Goal: Task Accomplishment & Management: Manage account settings

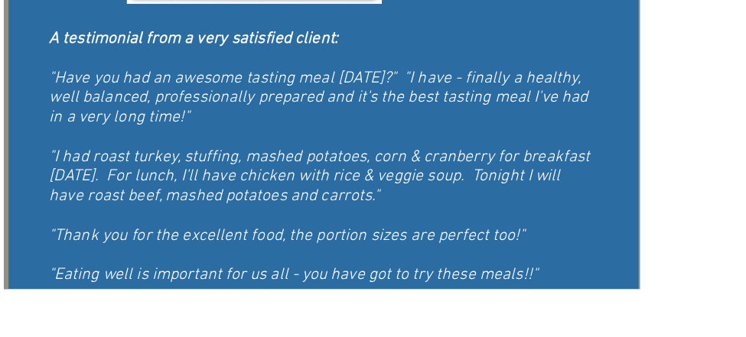
scroll to position [1200, 0]
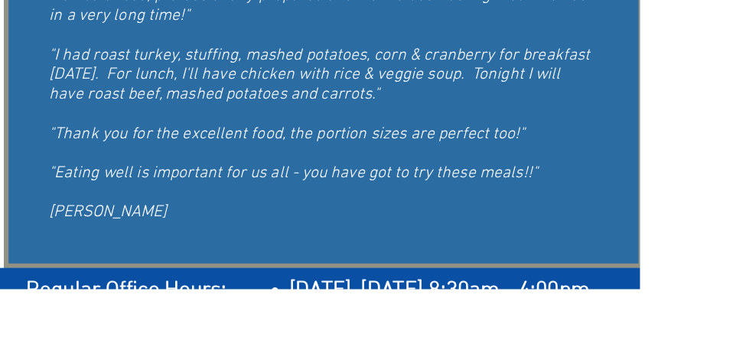
scroll to position [1321, 0]
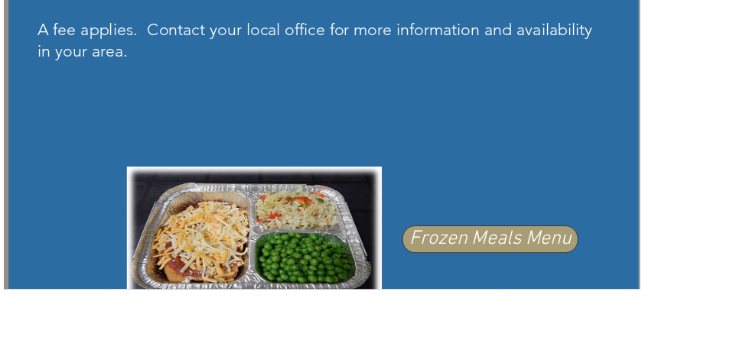
scroll to position [838, 0]
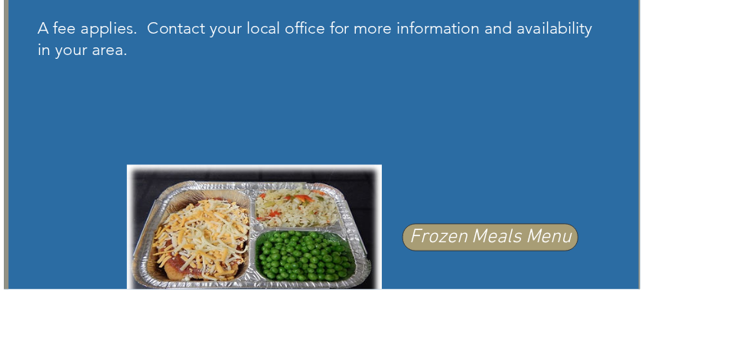
click at [654, 270] on span "Frozen Meals Menu" at bounding box center [571, 277] width 189 height 32
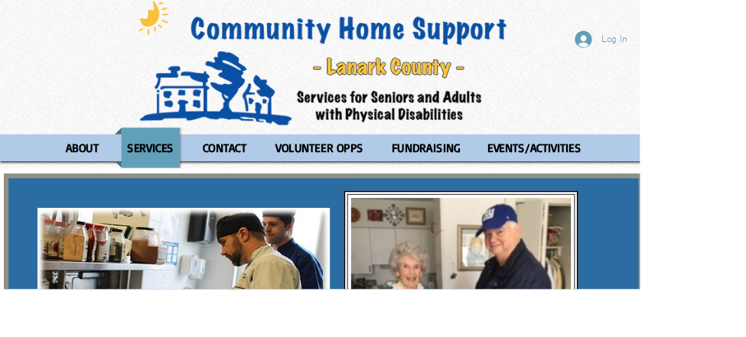
scroll to position [0, 0]
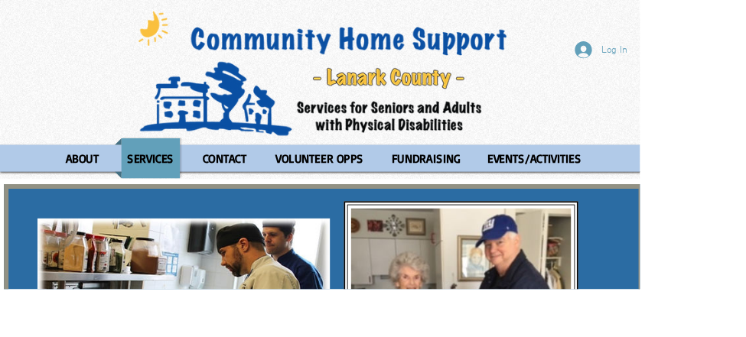
click at [717, 65] on span "Log In" at bounding box center [715, 58] width 41 height 16
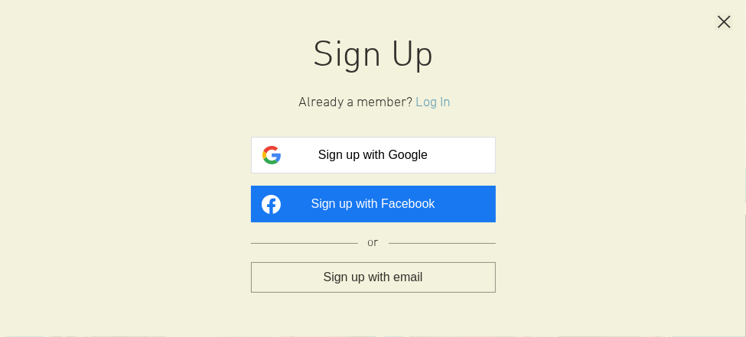
click at [423, 148] on span "Sign up with Google" at bounding box center [372, 155] width 109 height 14
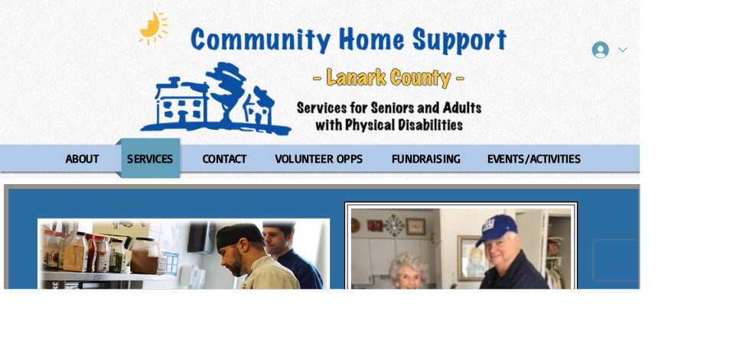
click at [717, 53] on div "DOLORES JONES account" at bounding box center [725, 58] width 21 height 11
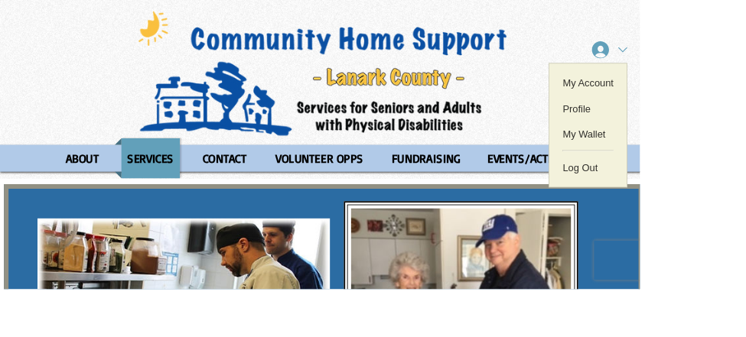
click at [716, 96] on link "My Account" at bounding box center [685, 97] width 90 height 30
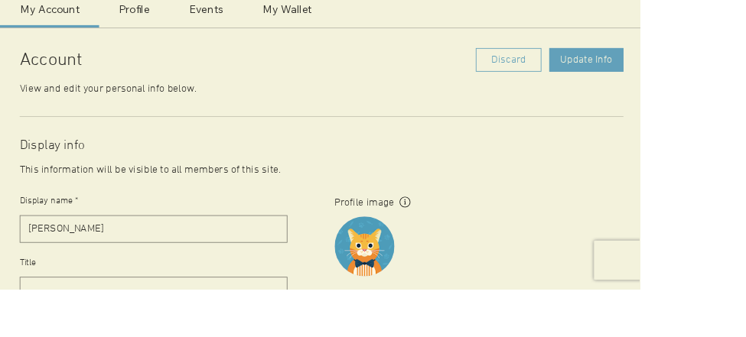
scroll to position [415, 0]
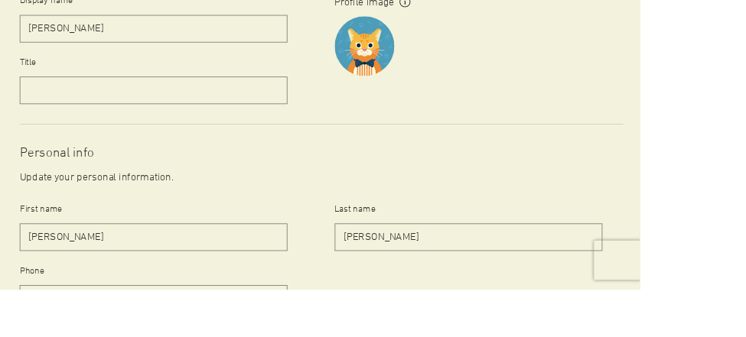
scroll to position [643, 0]
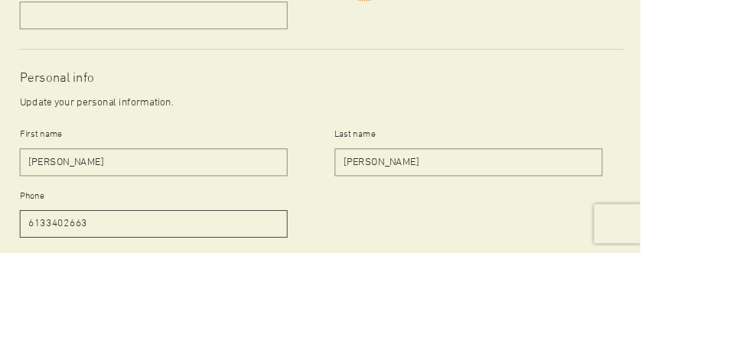
scroll to position [686, 0]
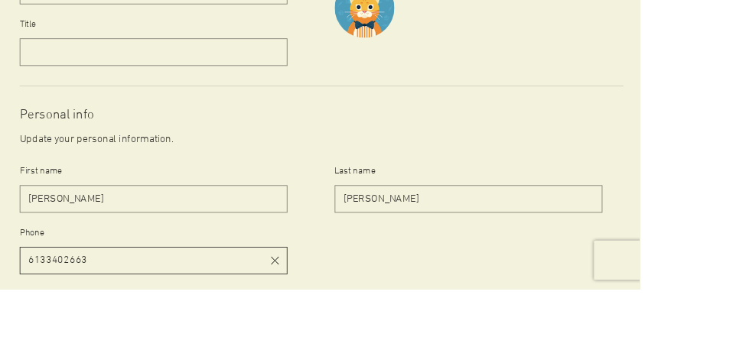
click at [563, 331] on div "Display info This information will be visible to all members of this site. Disp…" at bounding box center [375, 137] width 704 height 513
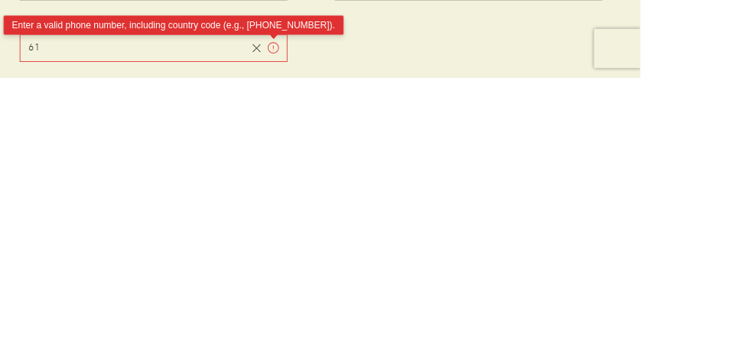
type input "6"
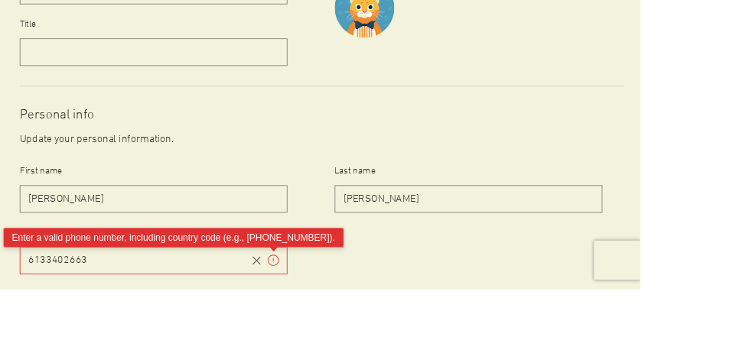
click at [182, 294] on input "6133402663" at bounding box center [156, 303] width 265 height 31
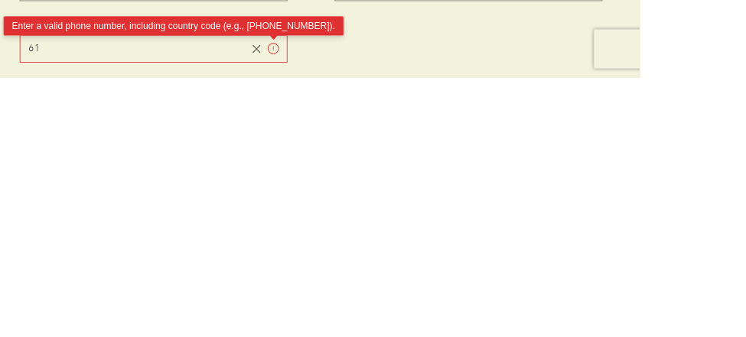
type input "6"
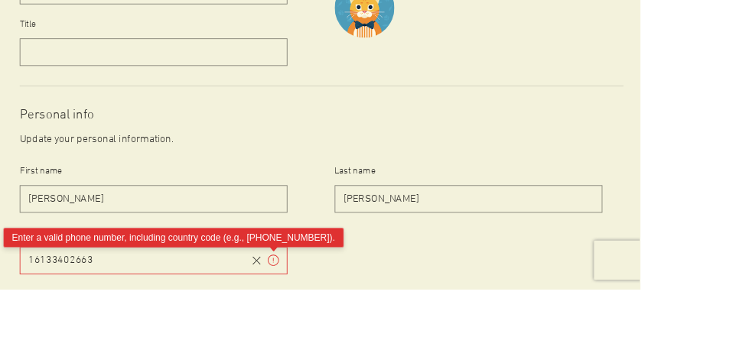
click at [125, 300] on input "16133402663" at bounding box center [165, 303] width 283 height 31
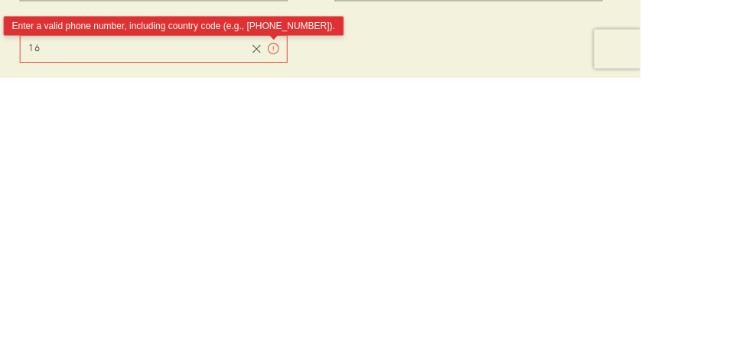
type input "1"
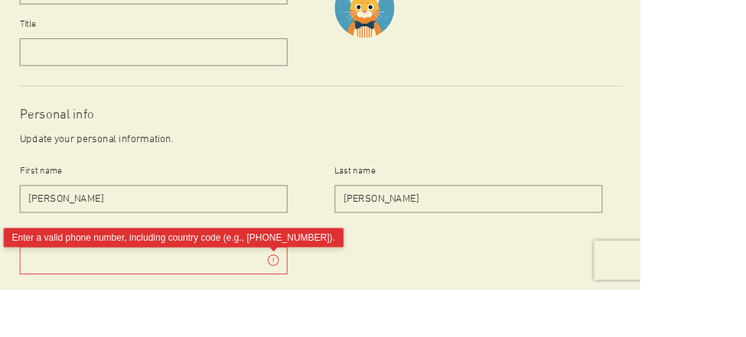
click at [70, 300] on input "Phone" at bounding box center [165, 303] width 283 height 31
click at [142, 300] on input "[PHONE_NUMBER]" at bounding box center [165, 303] width 283 height 31
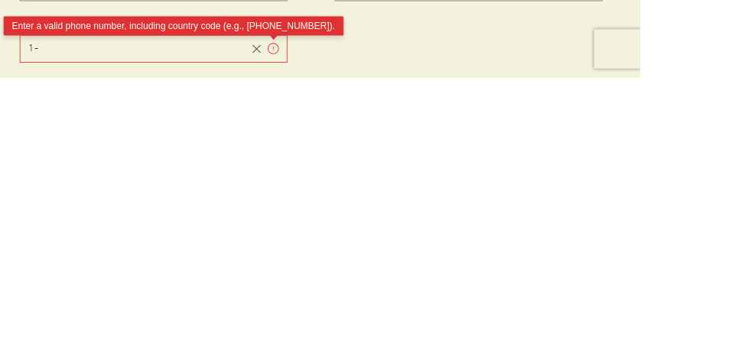
type input "1"
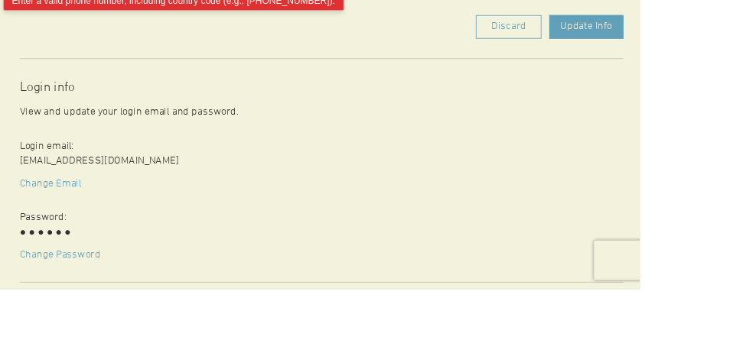
scroll to position [1018, 0]
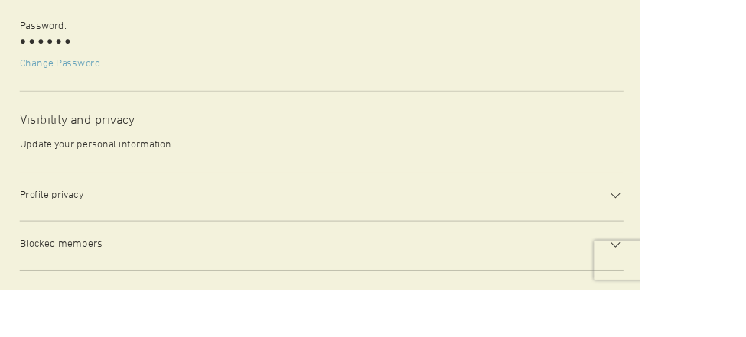
click at [572, 142] on h3 "Visibility and privacy" at bounding box center [375, 139] width 704 height 21
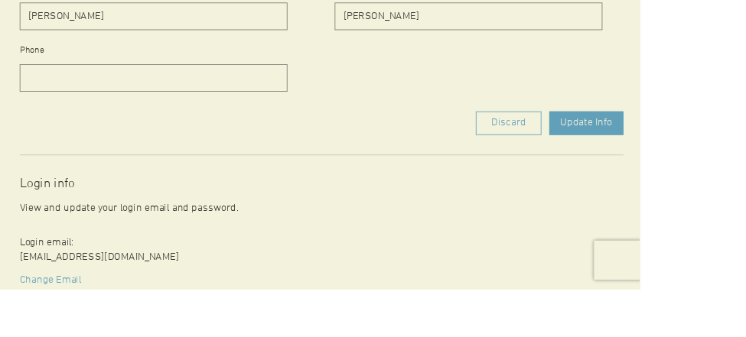
scroll to position [897, 0]
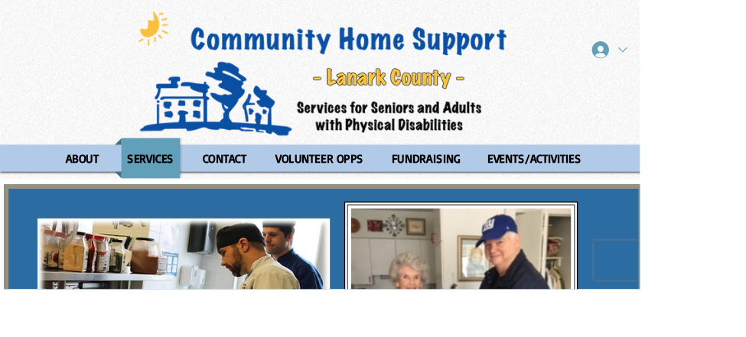
click at [727, 54] on div "DOLORES JONES account" at bounding box center [726, 58] width 11 height 11
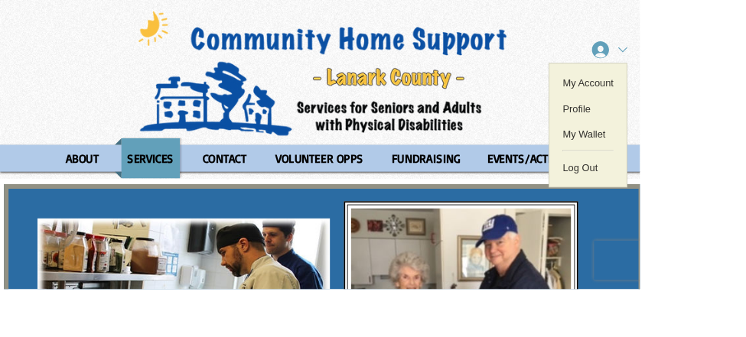
click at [708, 97] on span "My Account" at bounding box center [686, 97] width 60 height 30
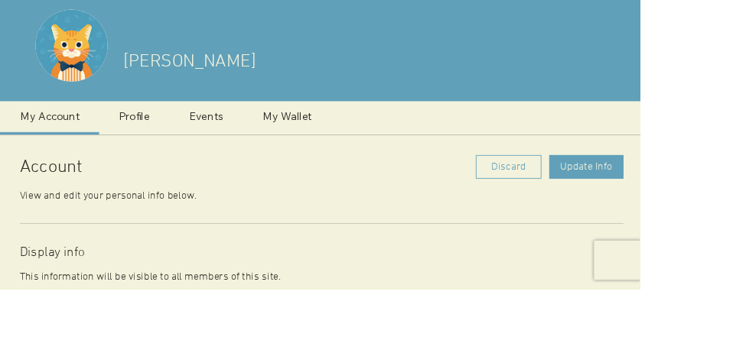
scroll to position [270, 0]
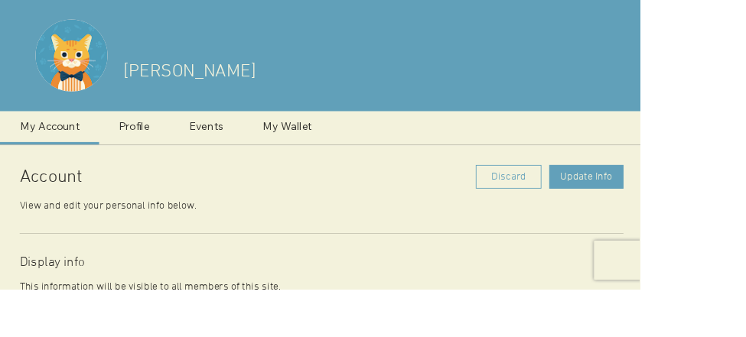
click at [176, 143] on link "Profile" at bounding box center [157, 149] width 82 height 39
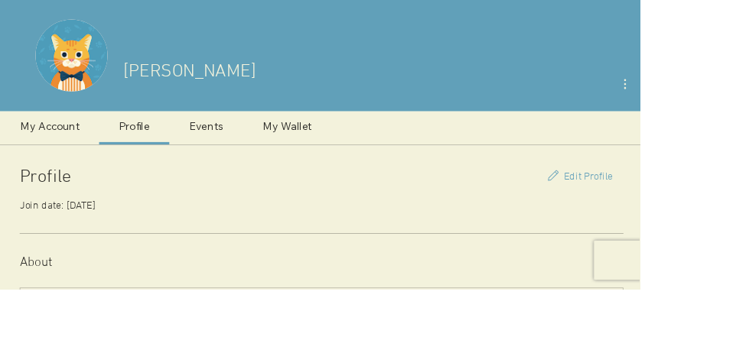
click at [358, 147] on span "My Wallet" at bounding box center [334, 148] width 57 height 15
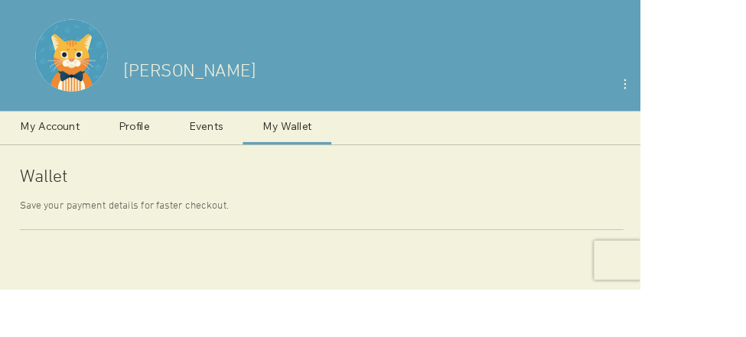
click at [742, 100] on div "[PERSON_NAME] More actions" at bounding box center [375, 34] width 750 height 191
click at [728, 99] on icon "profile header, DOLORES JONES" at bounding box center [728, 98] width 18 height 18
click at [745, 178] on img at bounding box center [375, 205] width 750 height 411
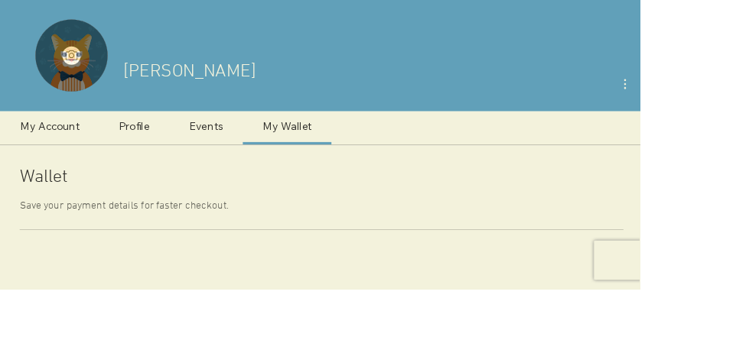
click at [81, 71] on img "Change profile photo" at bounding box center [83, 65] width 84 height 84
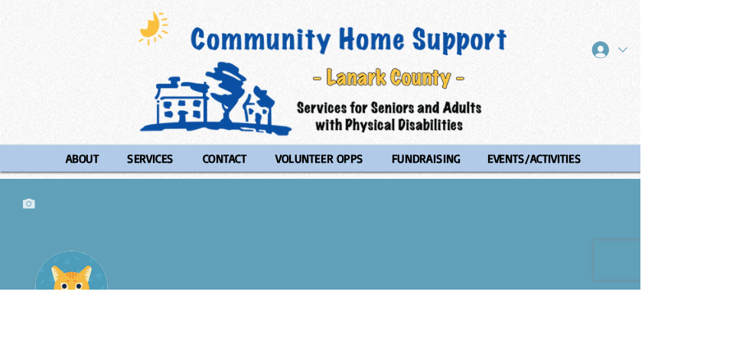
click at [186, 186] on p "SERVICES" at bounding box center [176, 184] width 68 height 47
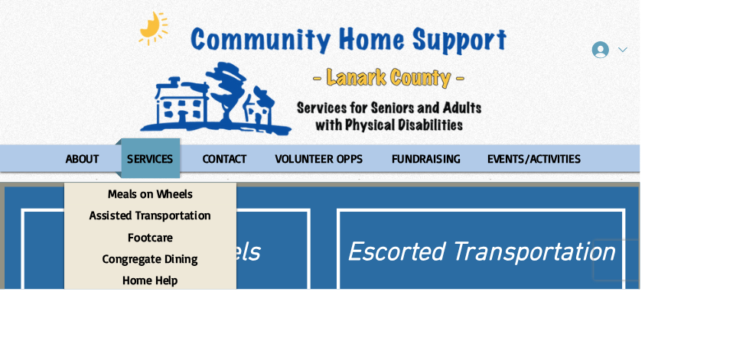
click at [220, 221] on p "Meals on Wheels" at bounding box center [175, 225] width 112 height 25
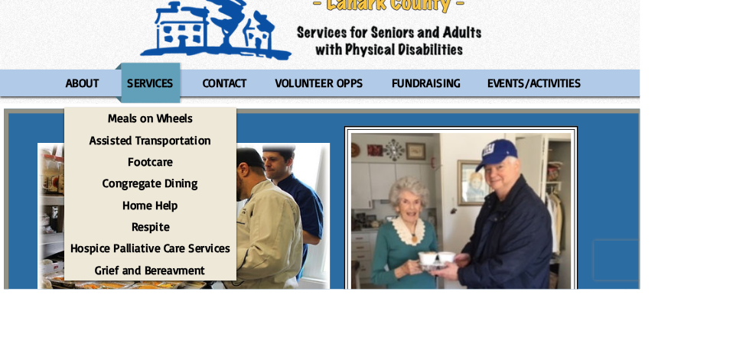
scroll to position [93, 0]
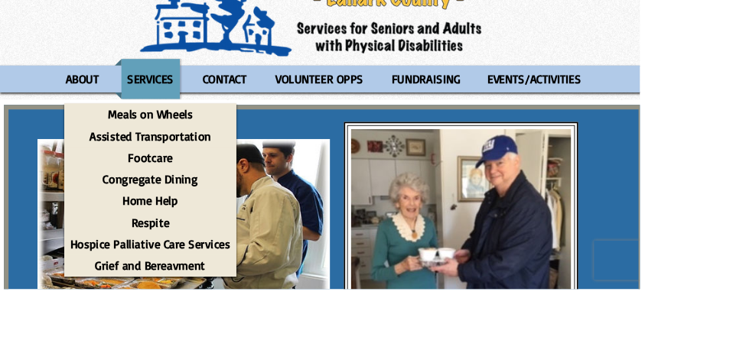
click at [745, 245] on html "top of page Skip to Main Content Hello [PERSON_NAME] My Account Profile My Wall…" at bounding box center [373, 75] width 746 height 337
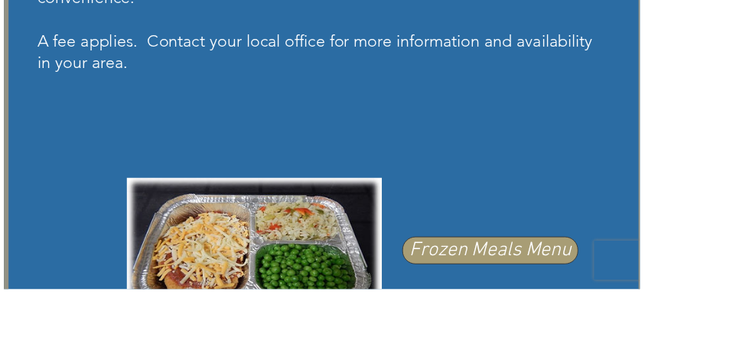
scroll to position [826, 0]
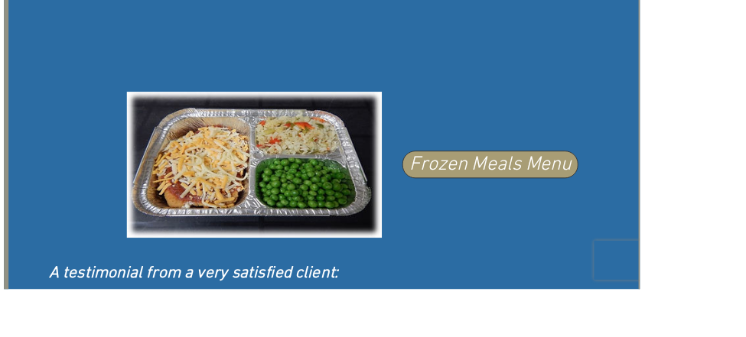
scroll to position [929, 0]
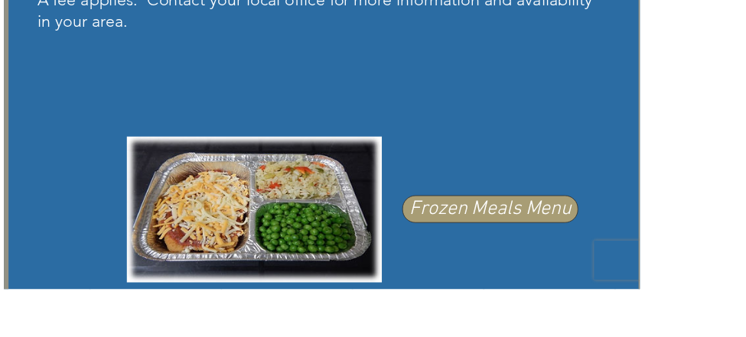
scroll to position [876, 0]
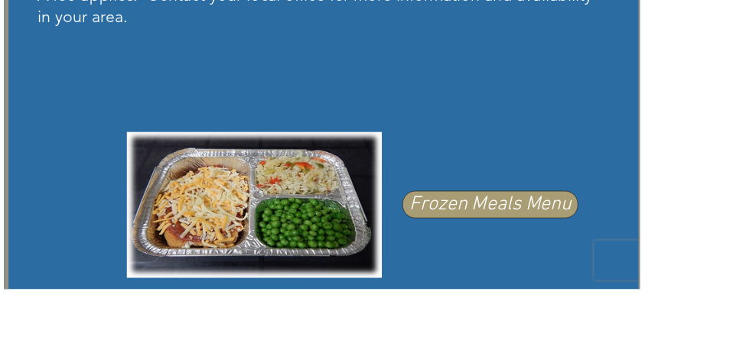
click at [658, 241] on span "Frozen Meals Menu" at bounding box center [571, 239] width 189 height 32
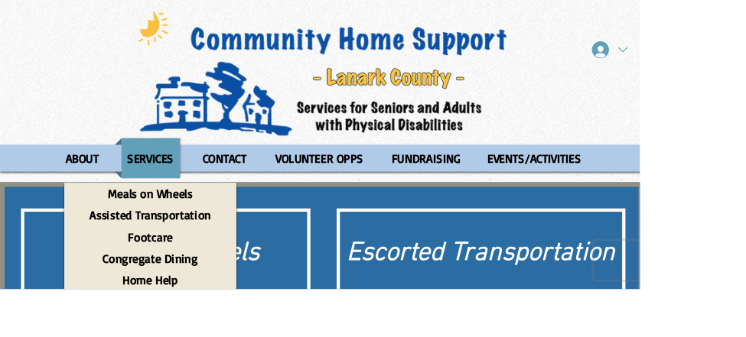
click at [732, 73] on div "Hello [PERSON_NAME] My Account Profile My Wallet Log Out" at bounding box center [710, 58] width 63 height 31
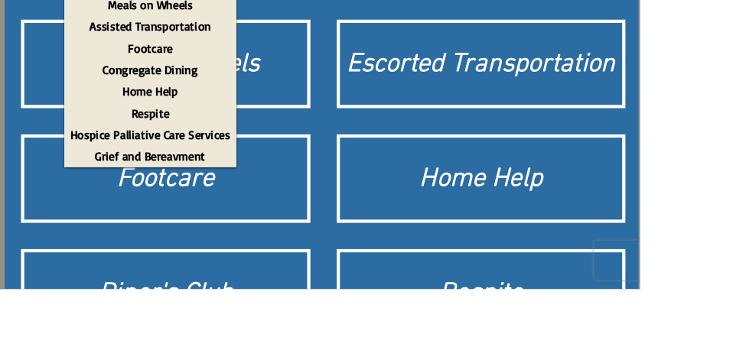
scroll to position [196, 0]
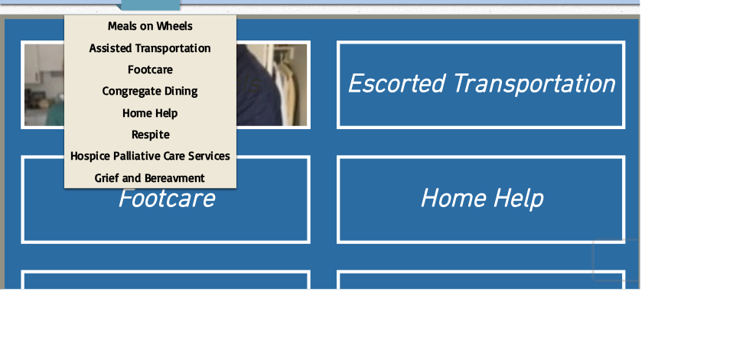
click at [340, 105] on div "Meals on Wheels" at bounding box center [193, 99] width 314 height 43
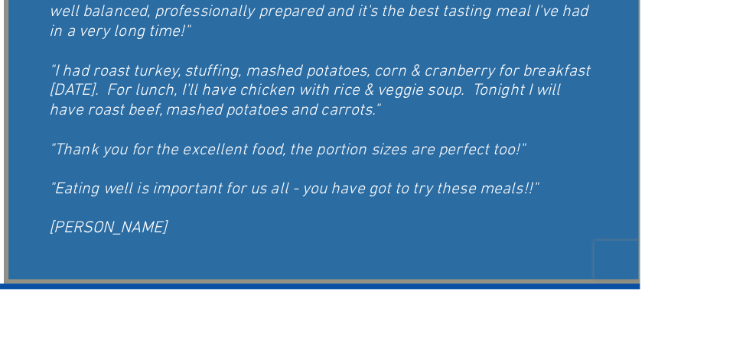
scroll to position [1321, 0]
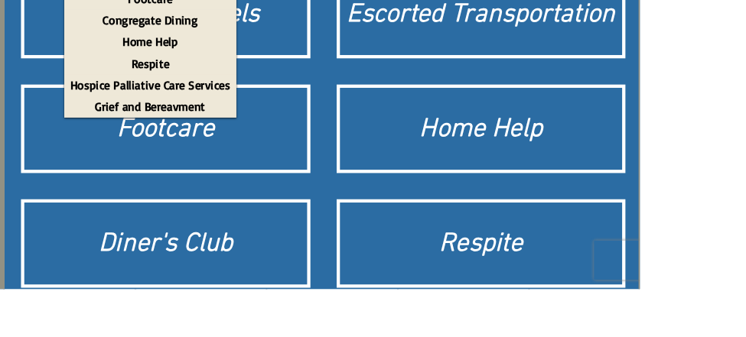
scroll to position [484, 0]
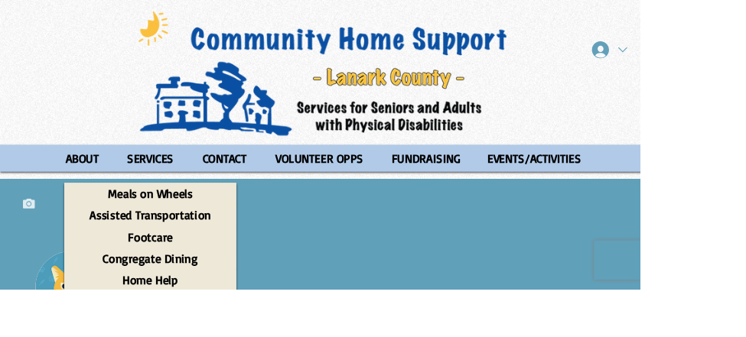
click at [446, 301] on div "[PERSON_NAME]" at bounding box center [389, 293] width 696 height 168
